Goal: Task Accomplishment & Management: Complete application form

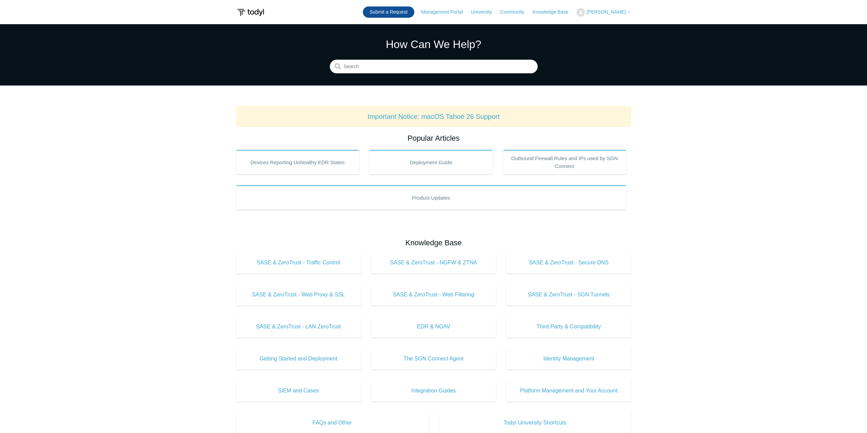
click at [401, 9] on link "Submit a Request" at bounding box center [388, 11] width 51 height 11
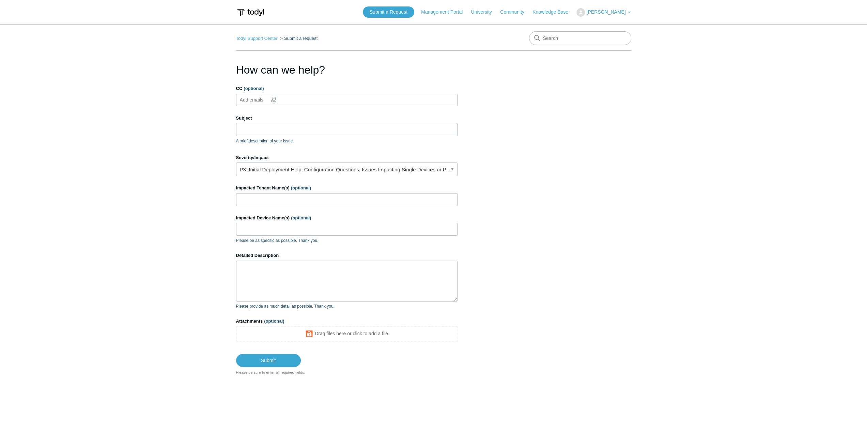
click at [288, 98] on ul "Add emails" at bounding box center [346, 100] width 221 height 13
type input "[PERSON_NAME][EMAIL_ADDRESS][DOMAIN_NAME]"
click at [281, 120] on label "Subject" at bounding box center [346, 118] width 221 height 7
click at [281, 123] on input "Subject" at bounding box center [346, 129] width 221 height 13
click at [274, 128] on input "Subject" at bounding box center [346, 129] width 221 height 13
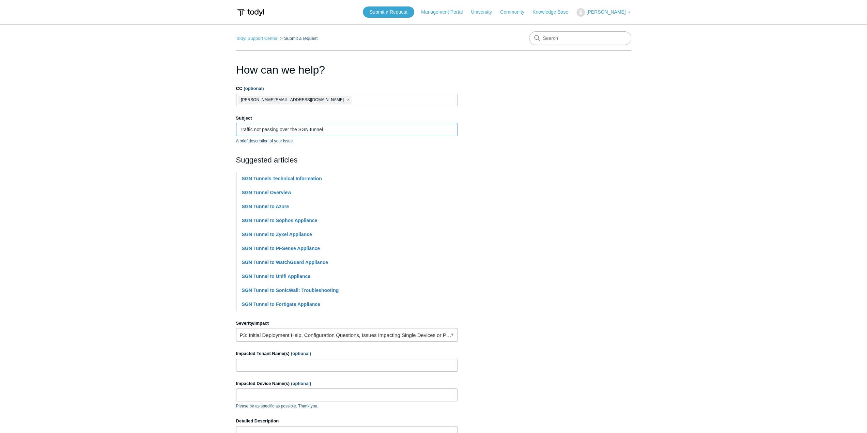
type input "Traffic not passing over the SGN tunnel"
click at [574, 154] on section "How can we help? CC (optional) [PERSON_NAME][EMAIL_ADDRESS][DOMAIN_NAME] Subjec…" at bounding box center [433, 301] width 395 height 479
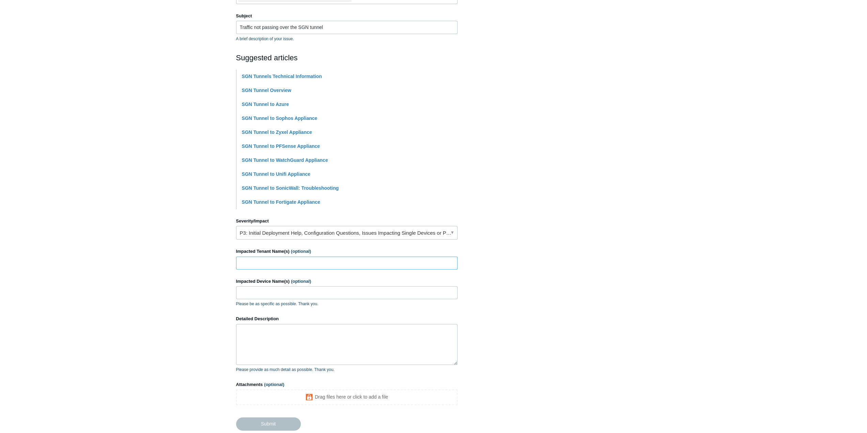
click at [271, 264] on input "Impacted Tenant Name(s) (optional)" at bounding box center [346, 262] width 221 height 13
type input "Challenger Pallet"
click at [252, 298] on input "Impacted Device Name(s) (optional)" at bounding box center [346, 292] width 221 height 13
paste input "201625"
type input "201625"
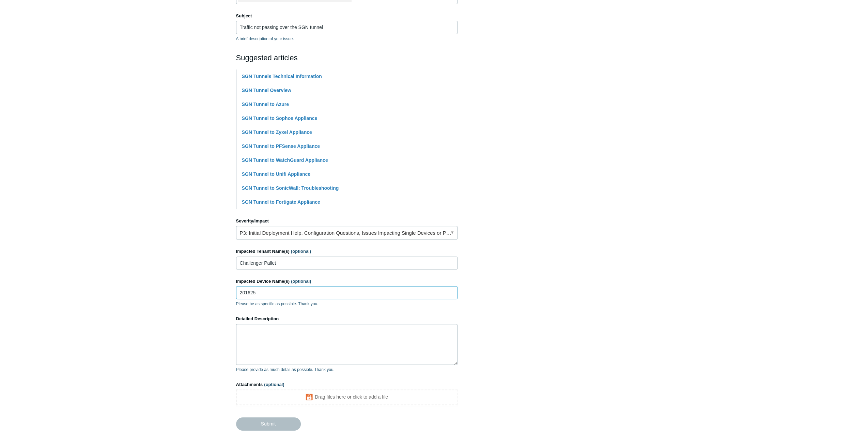
drag, startPoint x: 260, startPoint y: 295, endPoint x: 141, endPoint y: 287, distance: 119.4
click at [194, 293] on main "Todyl Support Center Submit a request How can we help? CC (optional) [PERSON_NA…" at bounding box center [433, 180] width 867 height 517
paste input "CPS-SALES-LT"
type input "CPS-SALES-LT"
click at [272, 337] on textarea "Detailed Description" at bounding box center [346, 344] width 221 height 41
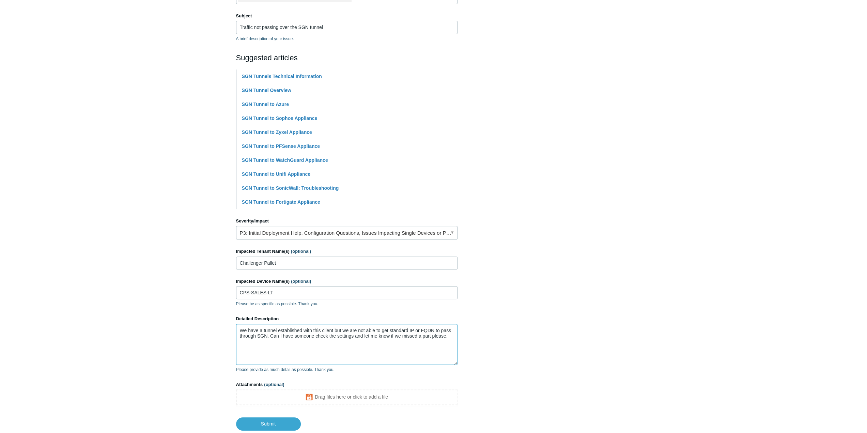
click at [414, 326] on textarea "We have a tunnel established with this client but we are not able to get standa…" at bounding box center [346, 344] width 221 height 41
type textarea "We have a tunnel established with this client but we are not able to get standa…"
click at [282, 420] on input "Submit" at bounding box center [268, 424] width 65 height 14
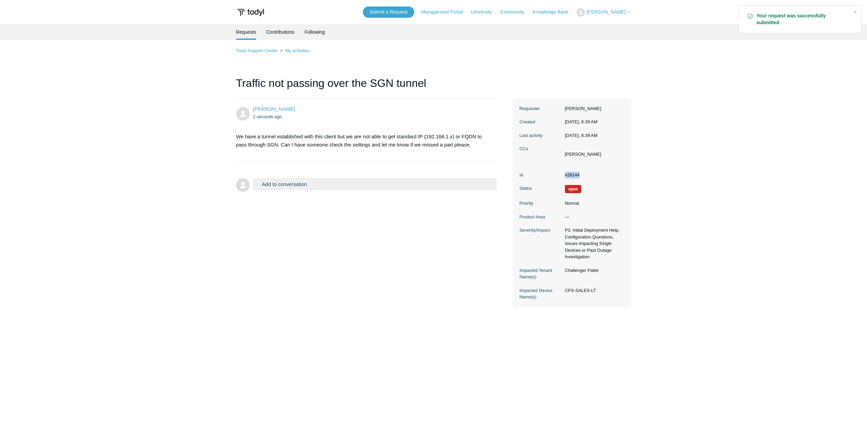
drag, startPoint x: 587, startPoint y: 174, endPoint x: 548, endPoint y: 174, distance: 38.8
click at [548, 174] on dl "Id #28144 Status Open Priority Normal Product Area — Severity/Impact P3: Initia…" at bounding box center [571, 236] width 105 height 142
copy dl "#28144"
